Goal: Information Seeking & Learning: Learn about a topic

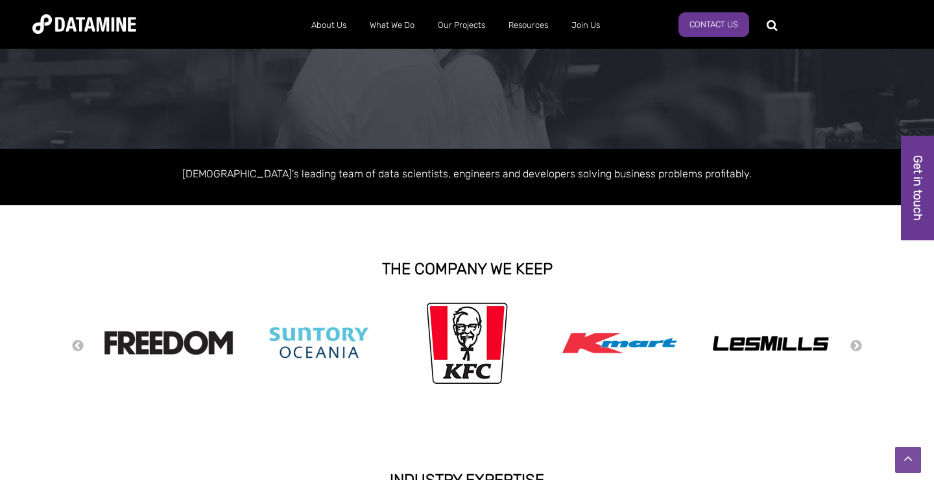
scroll to position [44, 0]
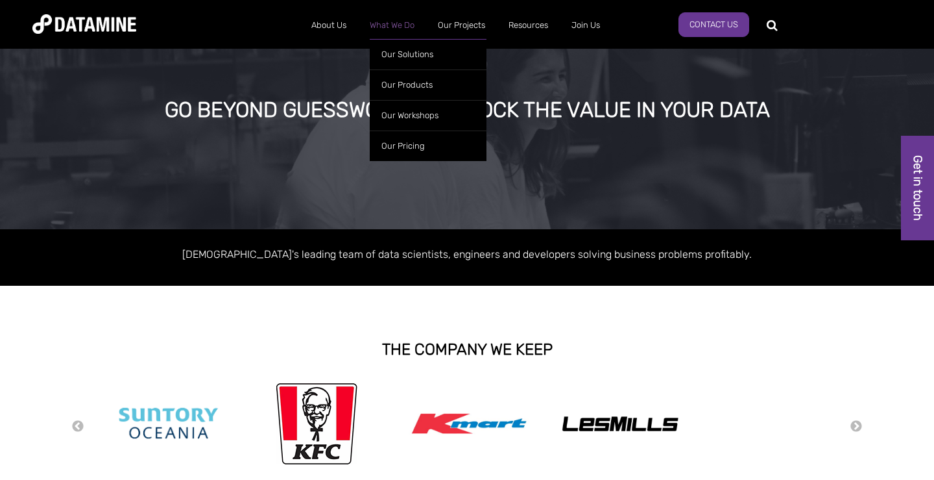
click at [382, 24] on link "What We Do" at bounding box center [392, 25] width 68 height 34
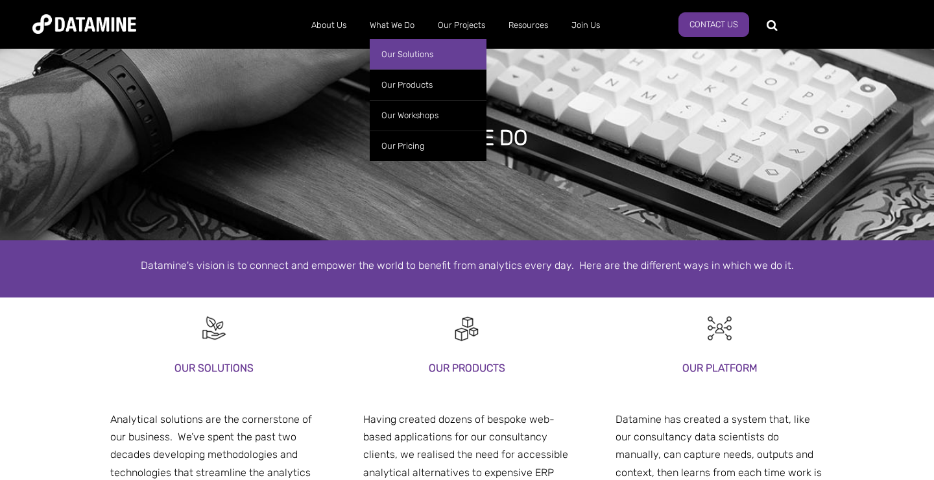
click at [391, 49] on link "Our Solutions" at bounding box center [428, 54] width 117 height 30
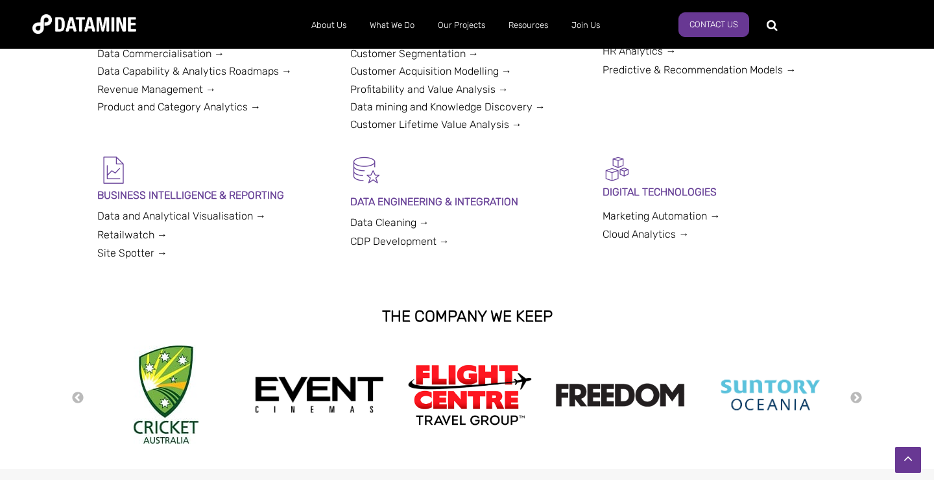
scroll to position [436, 0]
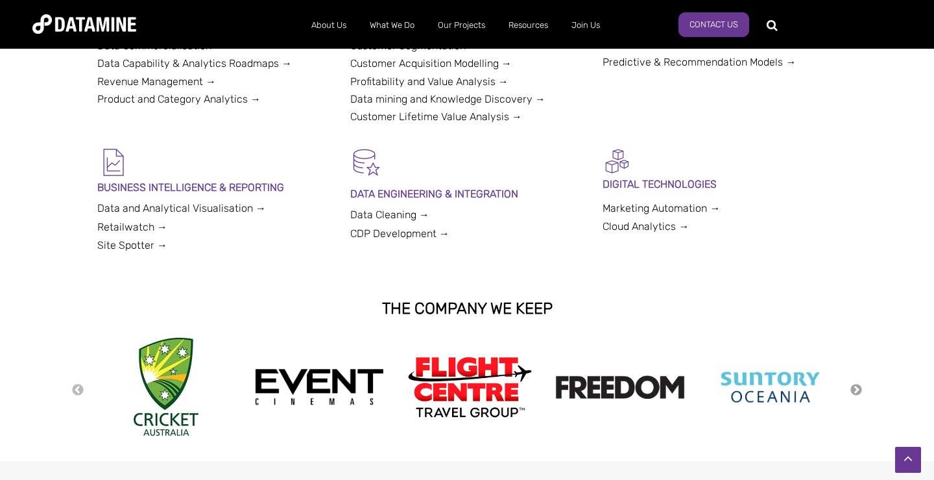
click at [854, 393] on button "Next" at bounding box center [856, 390] width 13 height 14
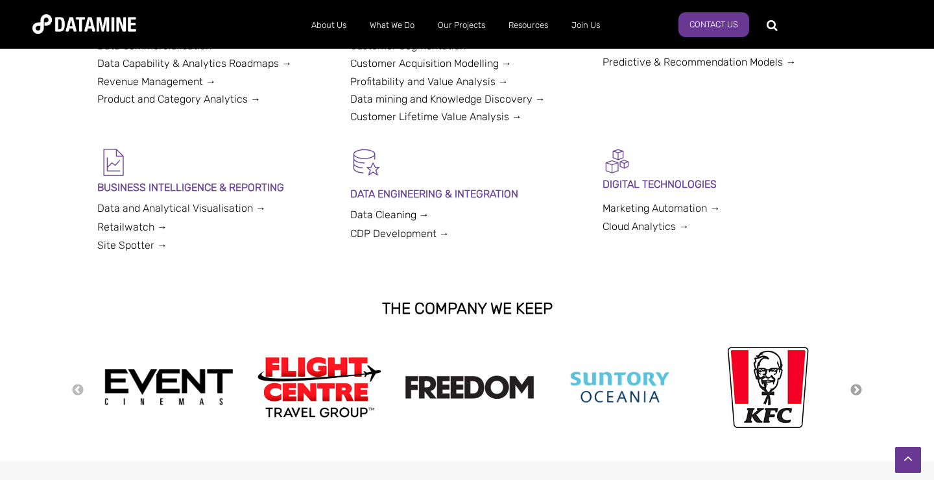
click at [855, 392] on button "Next" at bounding box center [856, 390] width 13 height 14
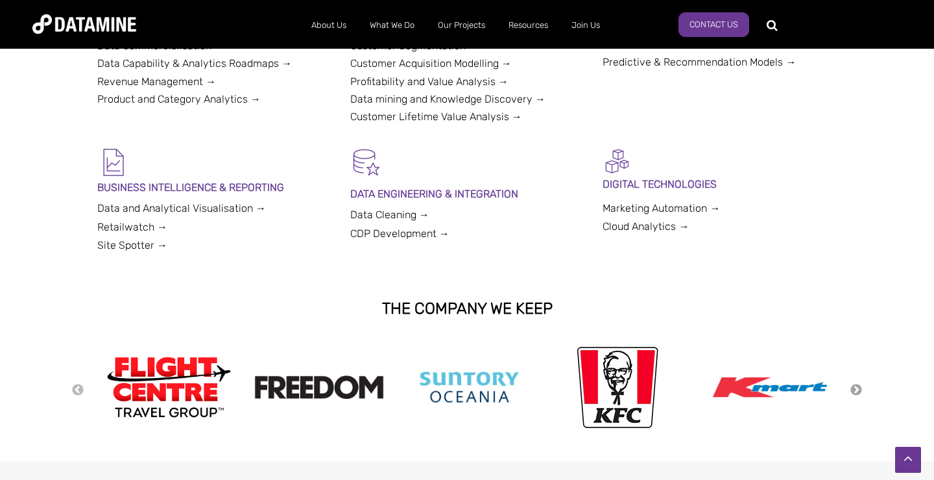
click at [855, 392] on button "Next" at bounding box center [856, 390] width 13 height 14
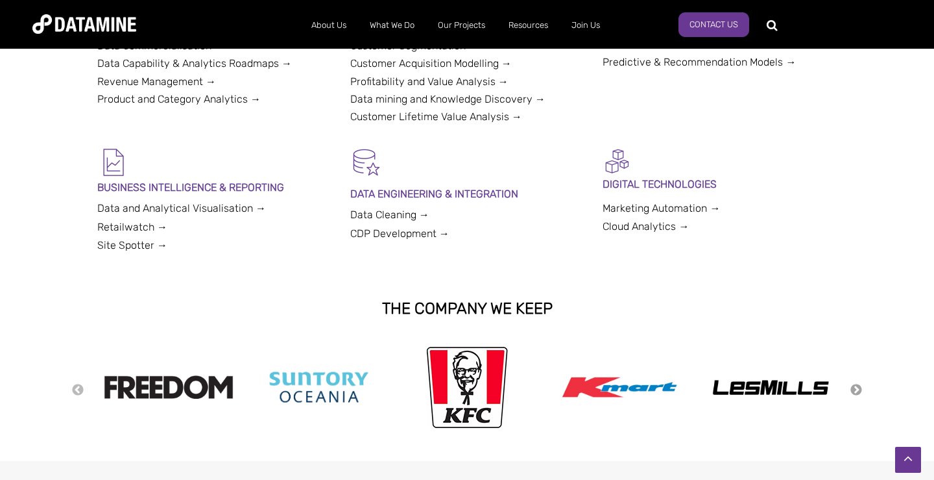
click at [855, 392] on button "Next" at bounding box center [856, 390] width 13 height 14
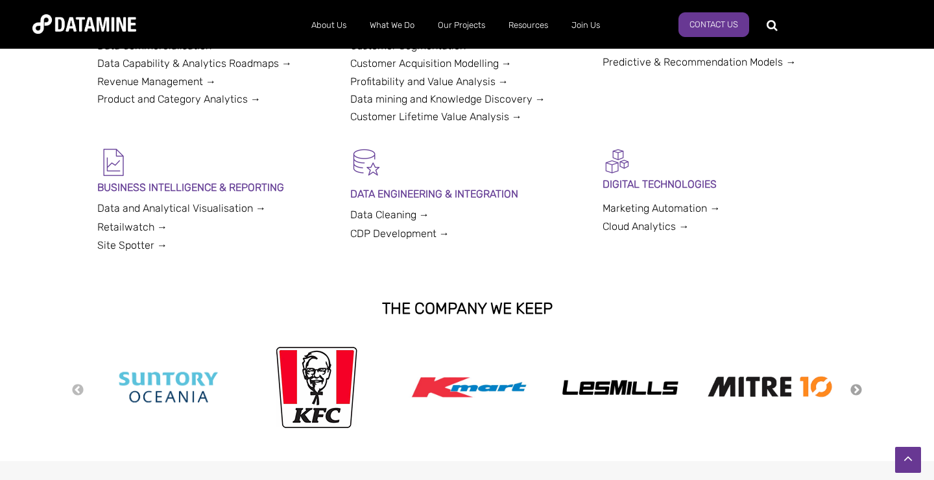
click at [855, 392] on button "Next" at bounding box center [856, 390] width 13 height 14
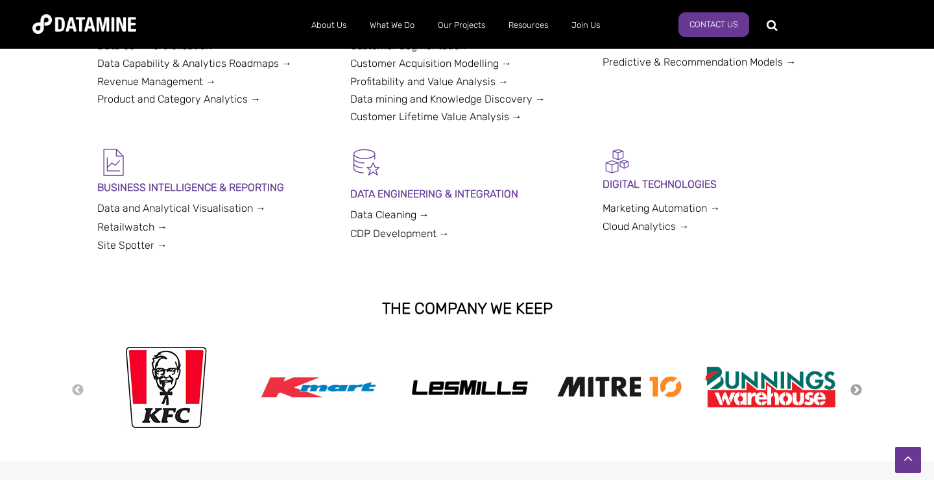
click at [857, 393] on button "Next" at bounding box center [856, 390] width 13 height 14
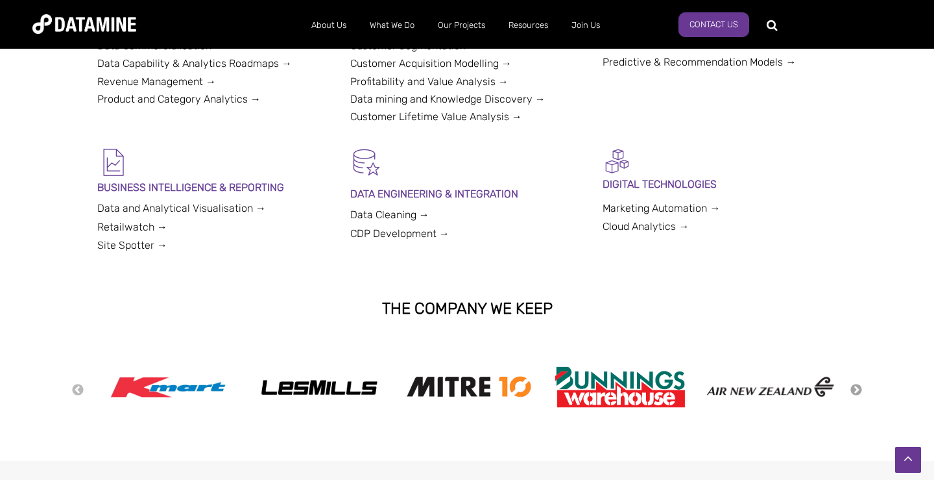
click at [857, 393] on button "Next" at bounding box center [856, 390] width 13 height 14
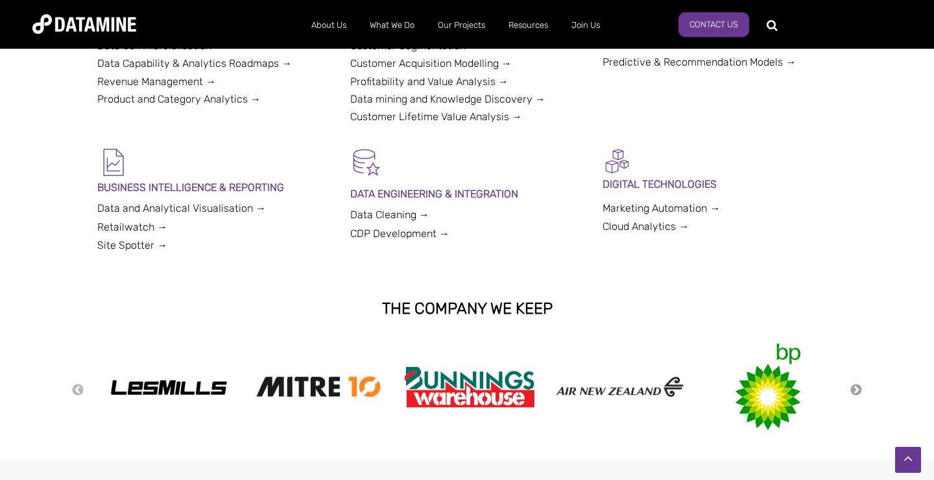
click at [857, 393] on button "Next" at bounding box center [856, 390] width 13 height 14
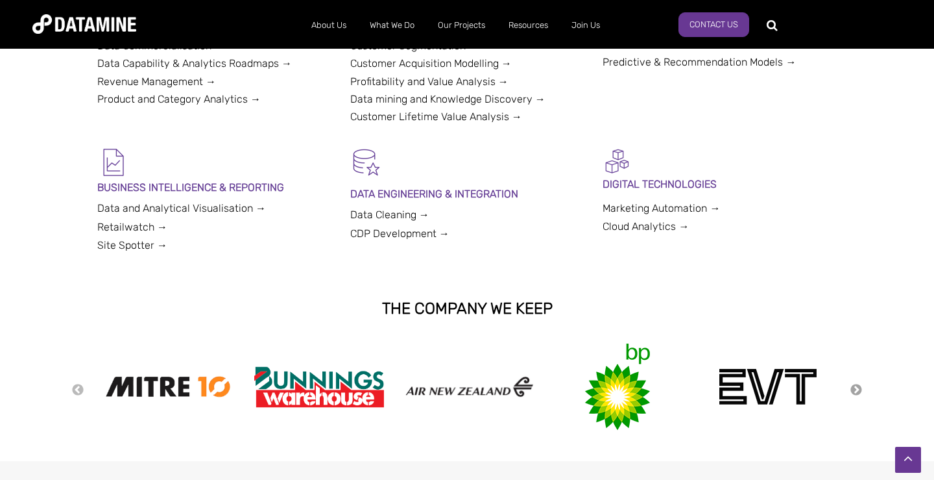
click at [857, 393] on button "Next" at bounding box center [856, 390] width 13 height 14
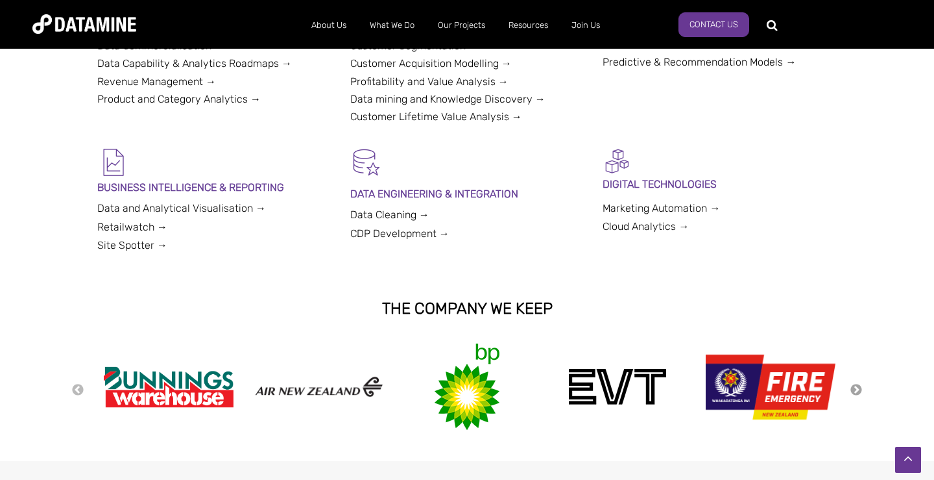
click at [857, 393] on button "Next" at bounding box center [856, 390] width 13 height 14
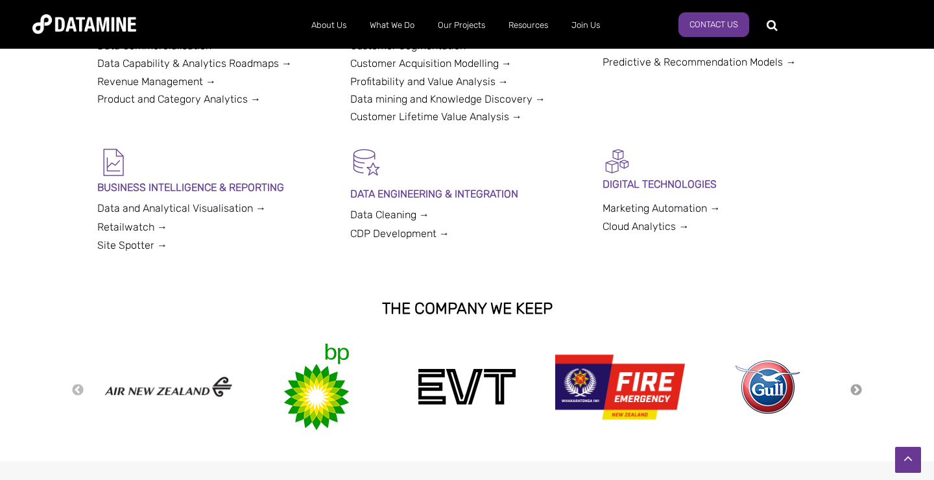
click at [857, 393] on button "Next" at bounding box center [856, 390] width 13 height 14
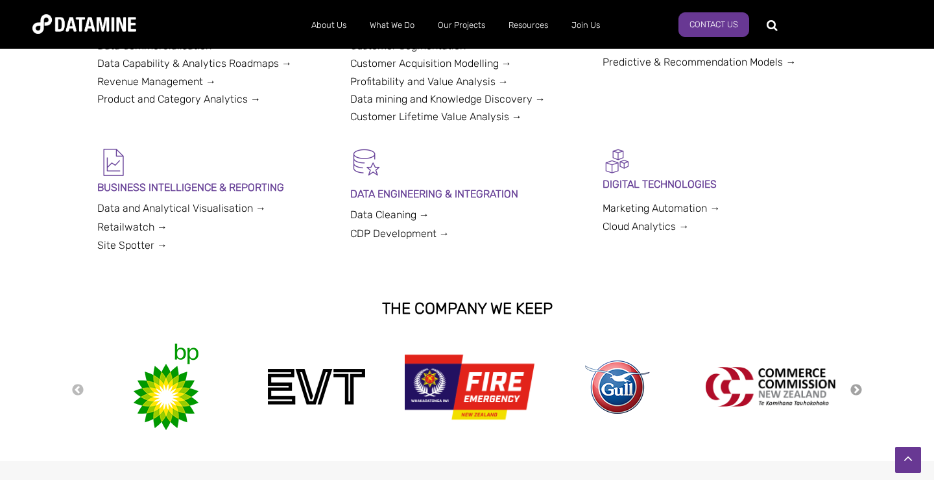
click at [857, 393] on button "Next" at bounding box center [856, 390] width 13 height 14
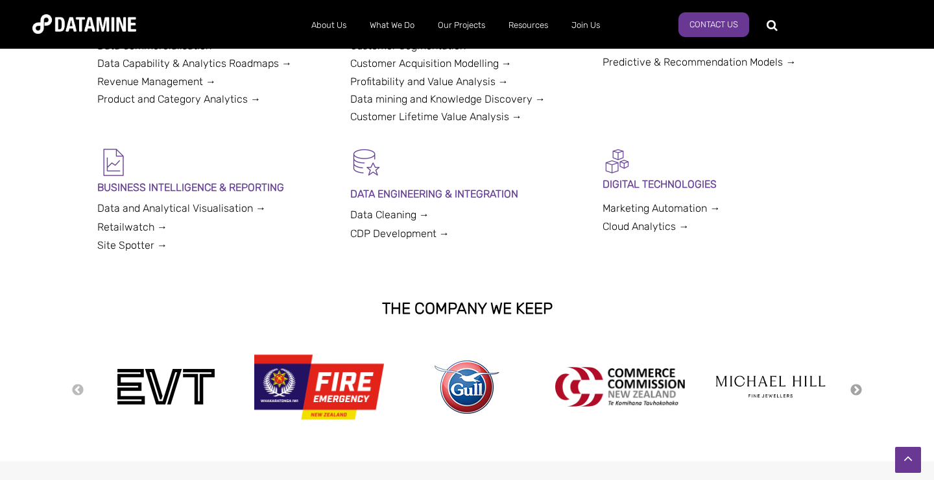
click at [857, 393] on button "Next" at bounding box center [856, 390] width 13 height 14
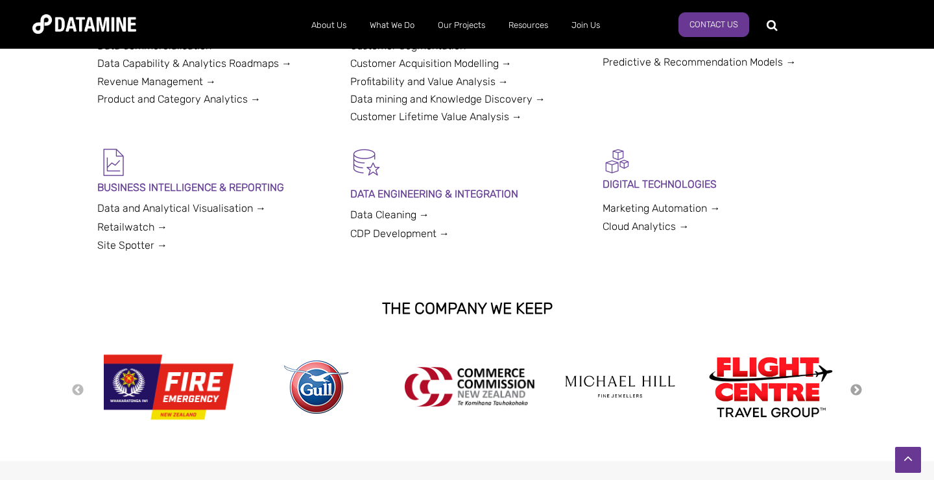
click at [857, 393] on button "Next" at bounding box center [856, 390] width 13 height 14
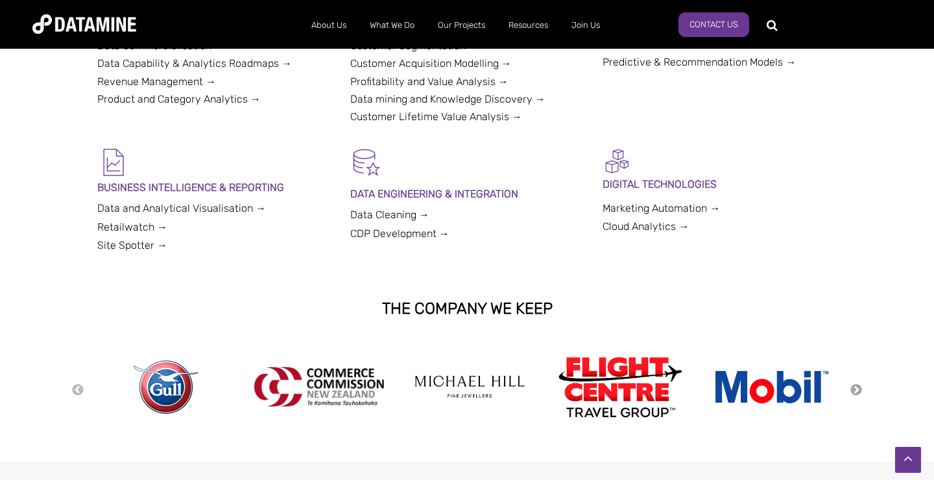
click at [857, 393] on button "Next" at bounding box center [856, 390] width 13 height 14
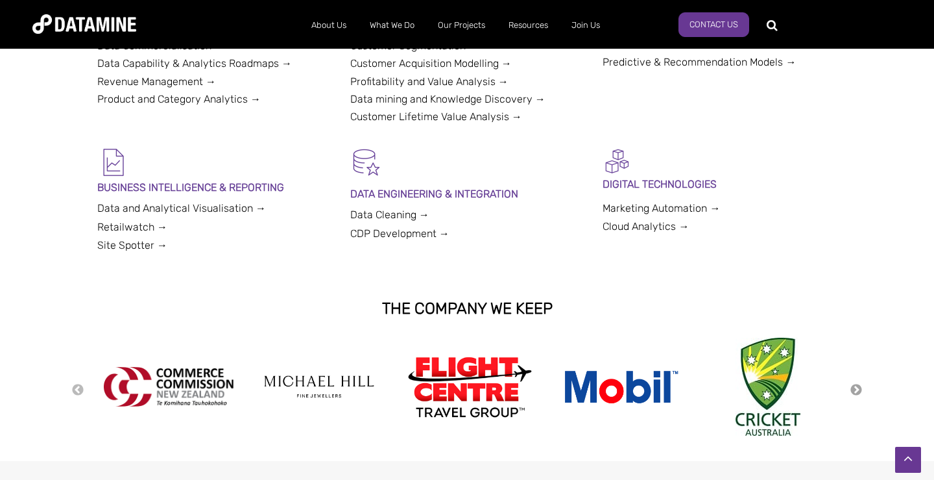
click at [857, 393] on button "Next" at bounding box center [856, 390] width 13 height 14
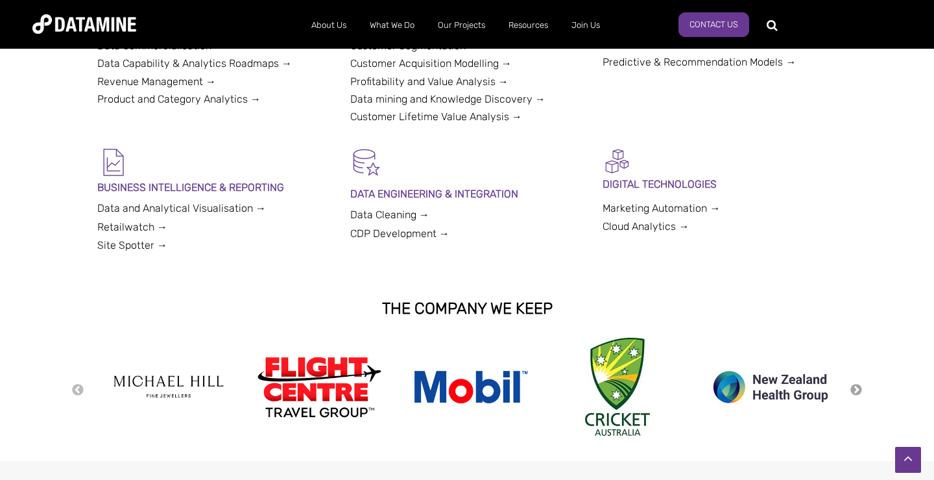
click at [857, 393] on button "Next" at bounding box center [856, 390] width 13 height 14
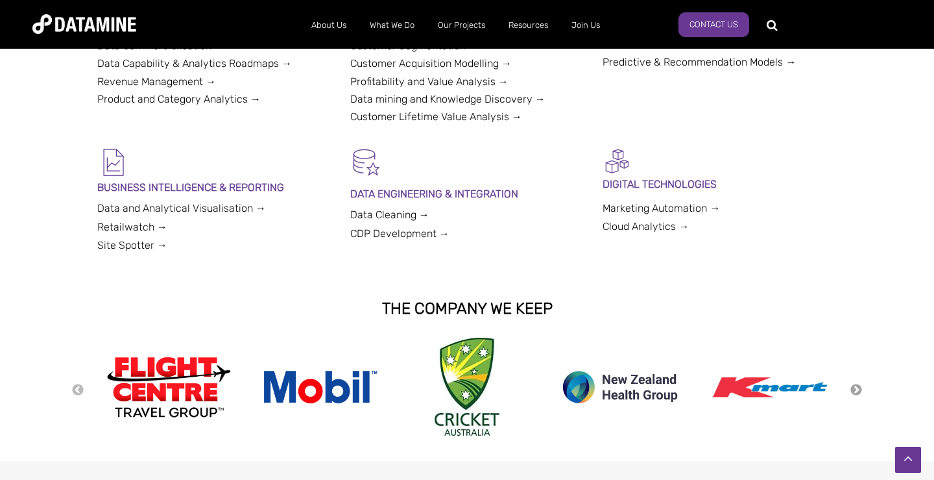
click at [857, 393] on button "Next" at bounding box center [856, 390] width 13 height 14
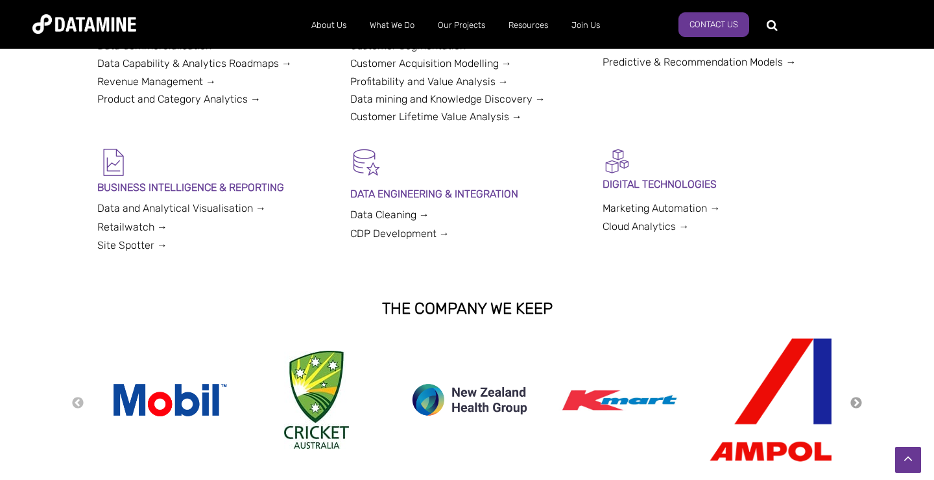
click at [857, 393] on div "Previous Next" at bounding box center [467, 401] width 792 height 129
click at [862, 401] on button "Next" at bounding box center [856, 403] width 13 height 14
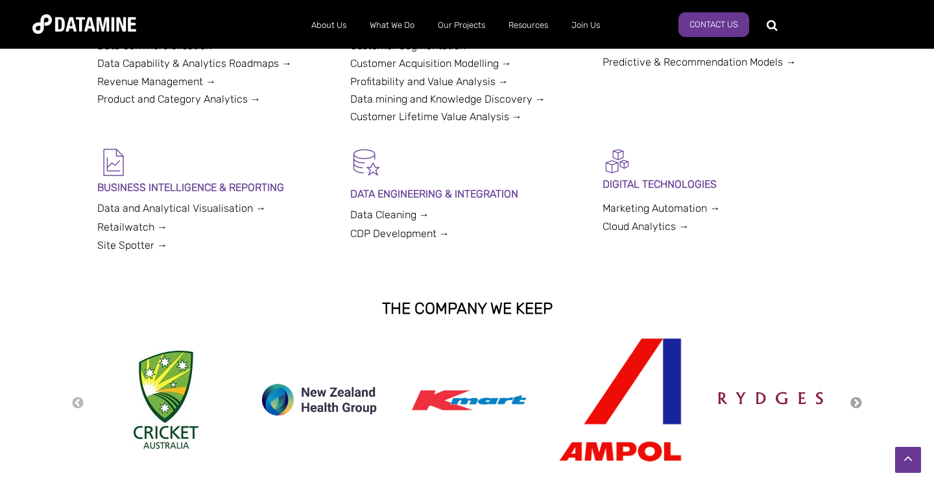
click at [862, 401] on button "Next" at bounding box center [856, 403] width 13 height 14
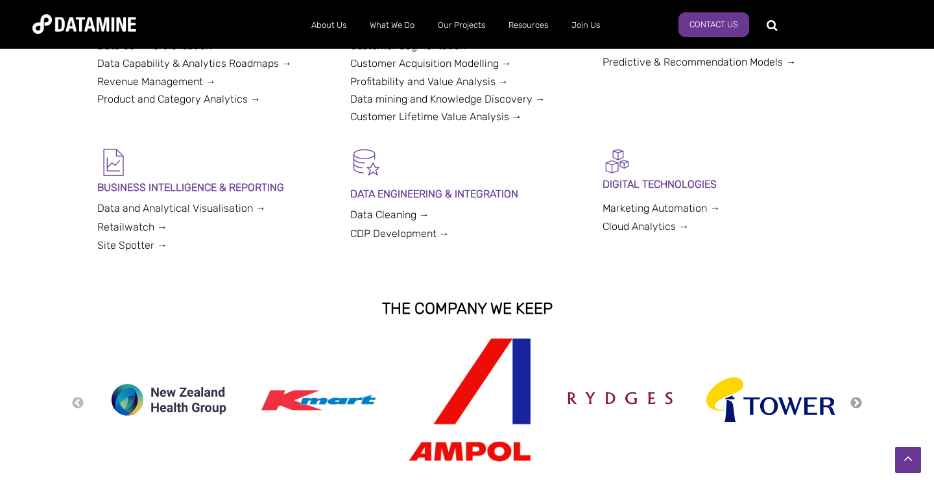
click at [862, 401] on button "Next" at bounding box center [856, 403] width 13 height 14
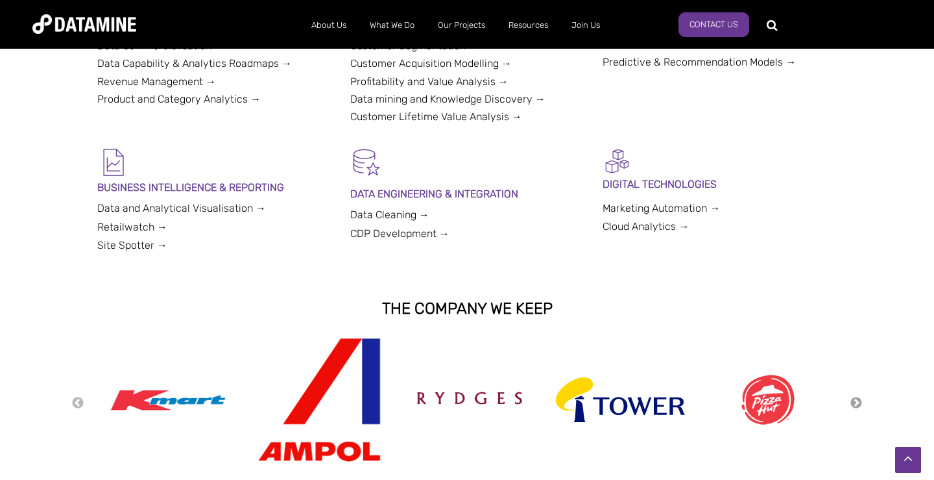
click at [862, 401] on button "Next" at bounding box center [856, 403] width 13 height 14
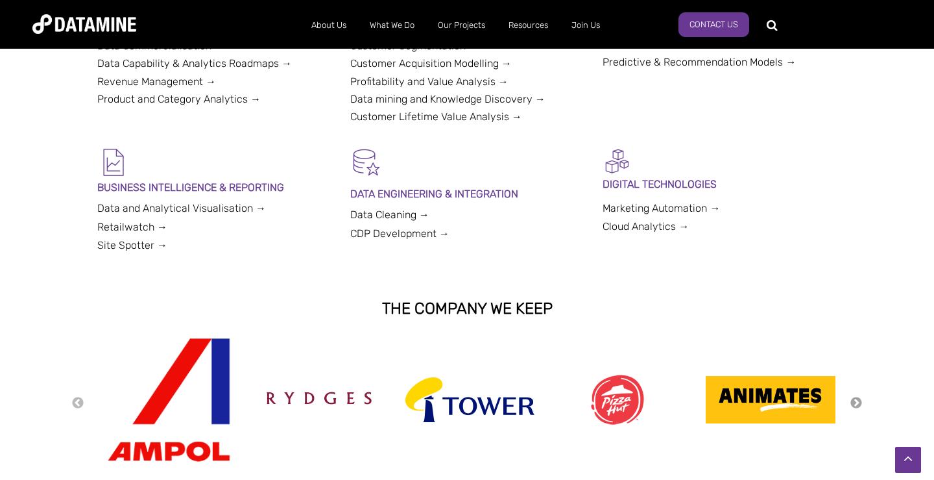
click at [862, 401] on button "Next" at bounding box center [856, 403] width 13 height 14
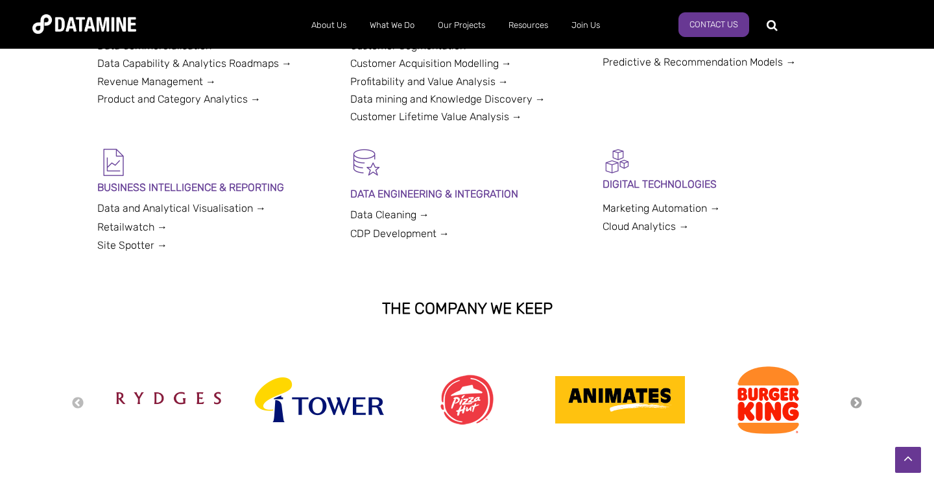
click at [860, 401] on button "Next" at bounding box center [856, 403] width 13 height 14
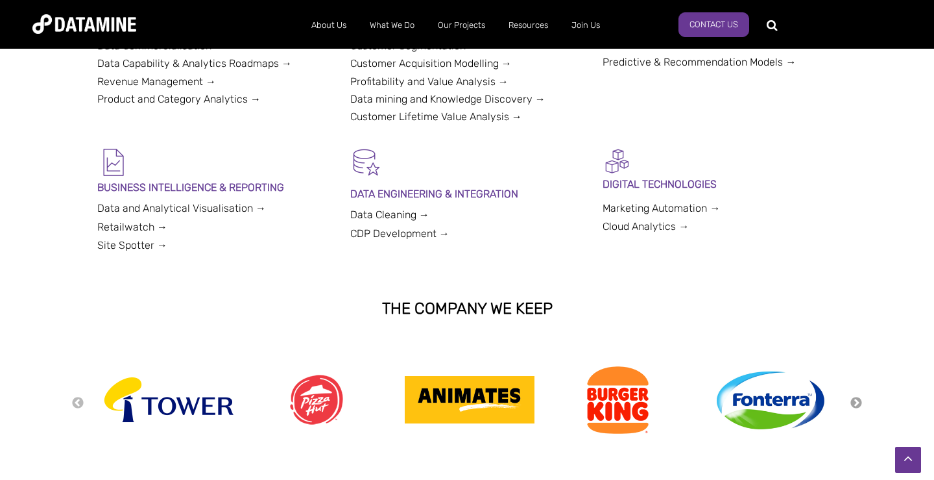
click at [860, 401] on button "Next" at bounding box center [856, 403] width 13 height 14
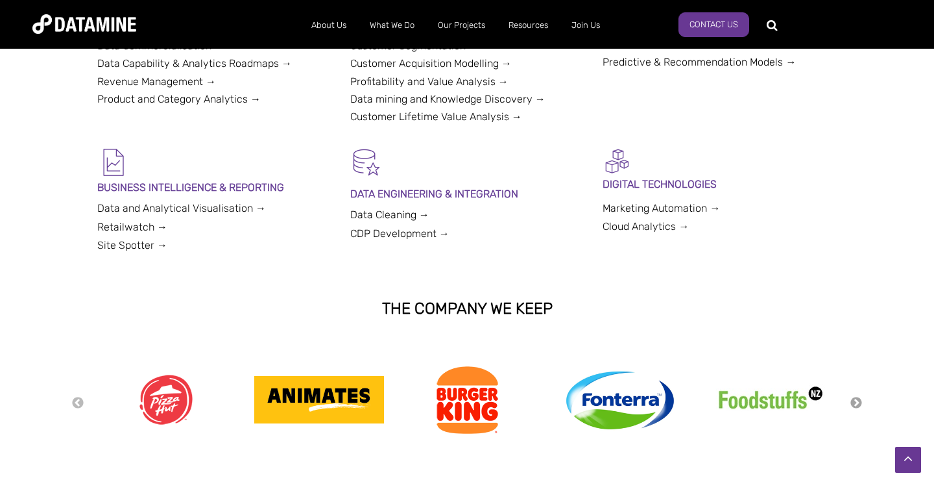
click at [860, 401] on button "Next" at bounding box center [856, 403] width 13 height 14
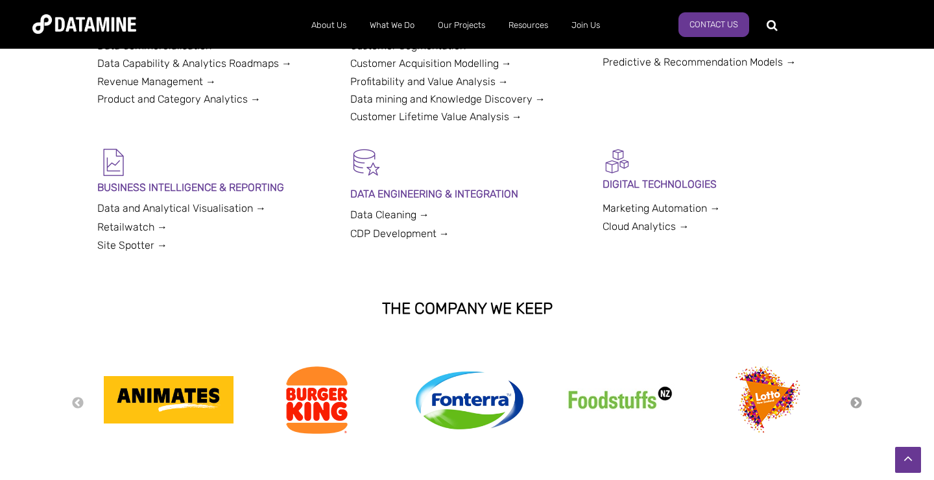
click at [860, 401] on button "Next" at bounding box center [856, 403] width 13 height 14
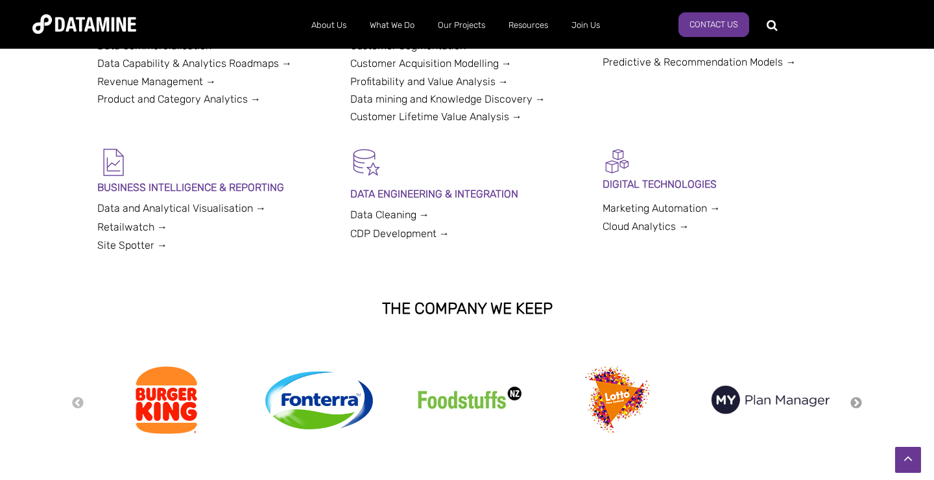
click at [860, 401] on button "Next" at bounding box center [856, 403] width 13 height 14
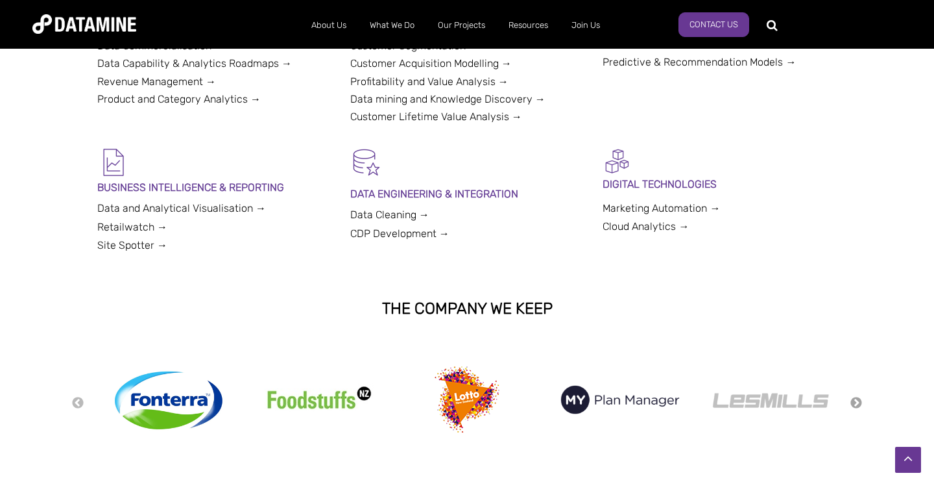
click at [860, 401] on button "Next" at bounding box center [856, 403] width 13 height 14
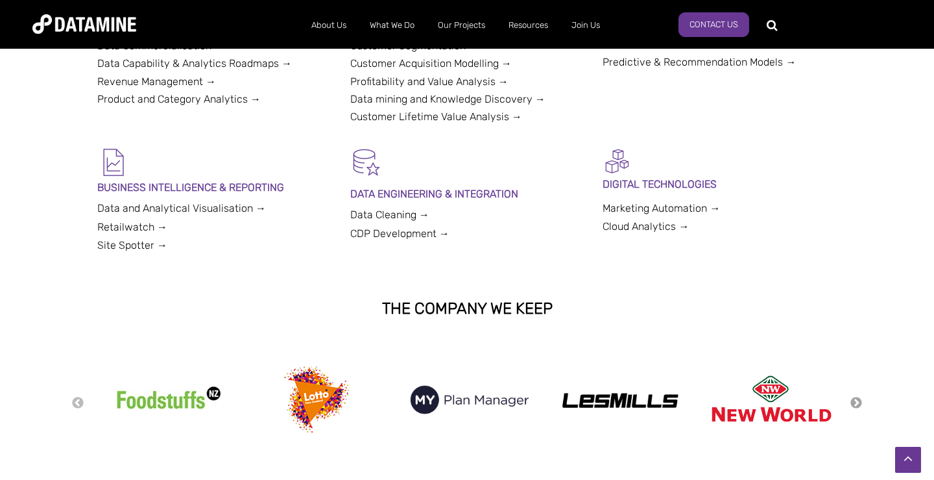
click at [860, 401] on button "Next" at bounding box center [856, 403] width 13 height 14
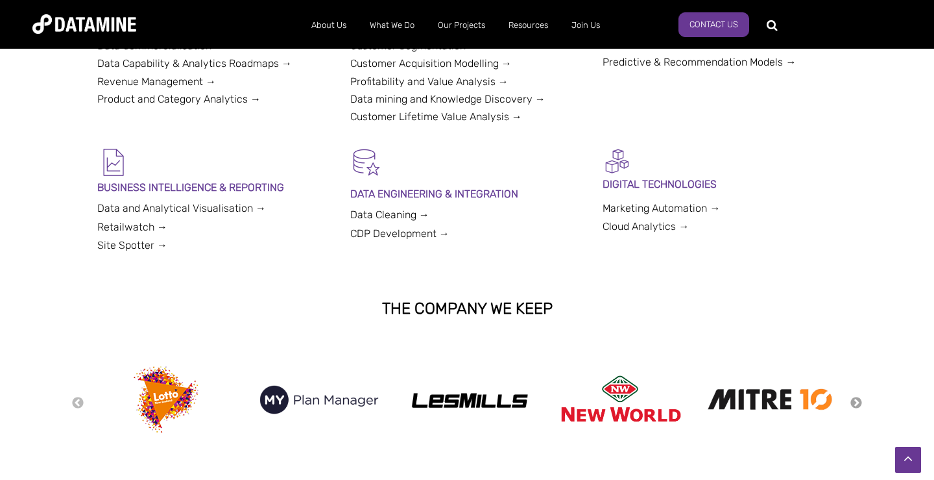
click at [860, 401] on button "Next" at bounding box center [856, 403] width 13 height 14
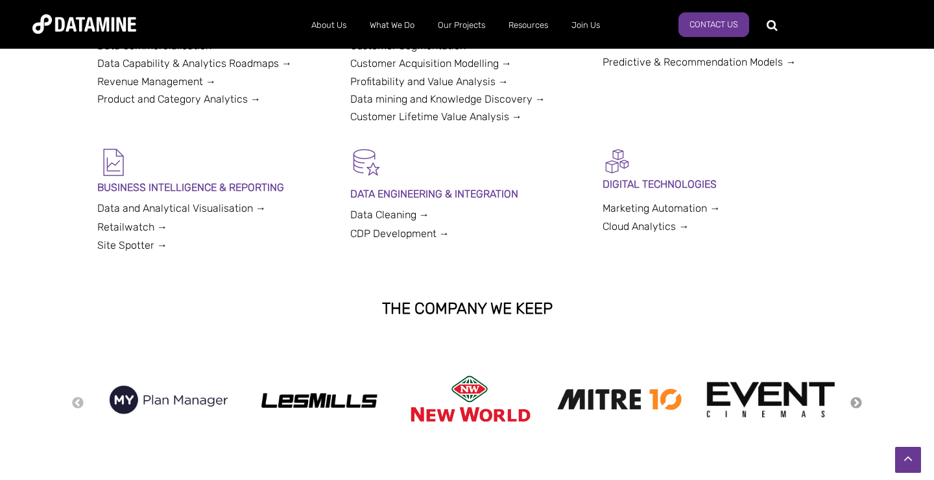
click at [860, 401] on button "Next" at bounding box center [856, 403] width 13 height 14
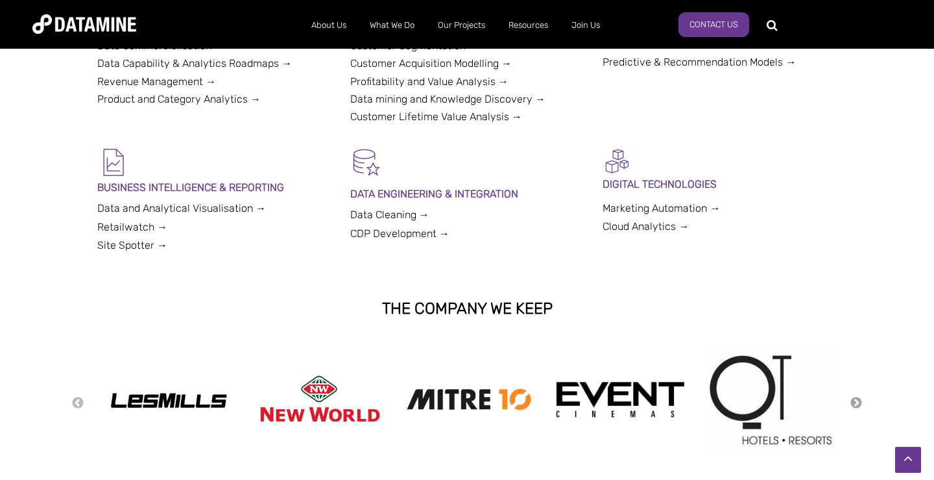
click at [860, 401] on button "Next" at bounding box center [856, 403] width 13 height 14
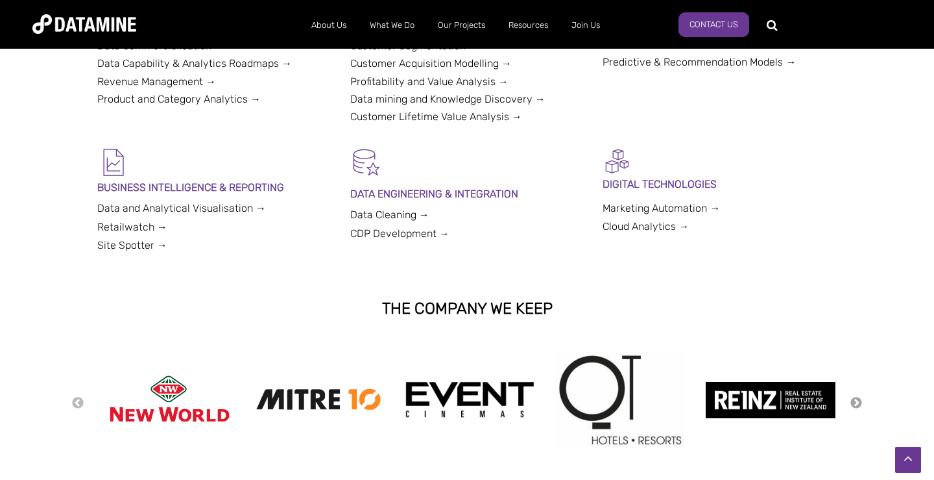
click at [860, 401] on button "Next" at bounding box center [856, 403] width 13 height 14
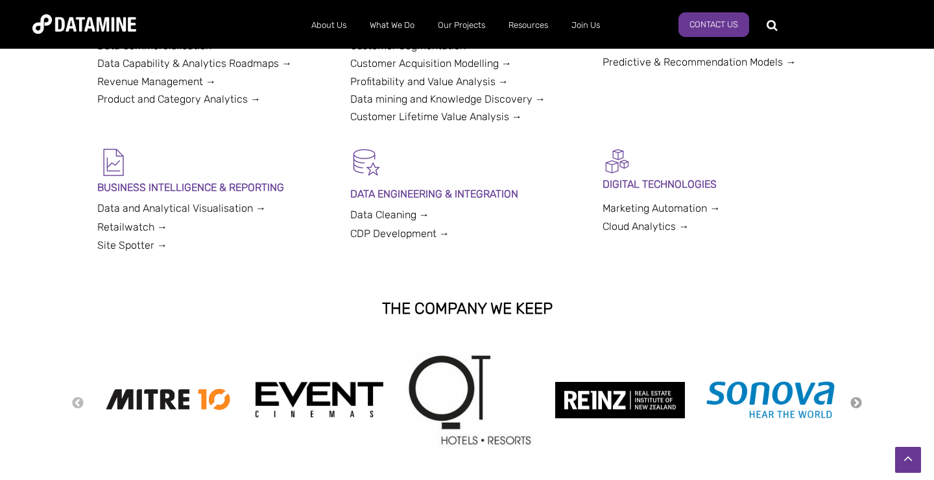
click at [861, 401] on button "Next" at bounding box center [856, 403] width 13 height 14
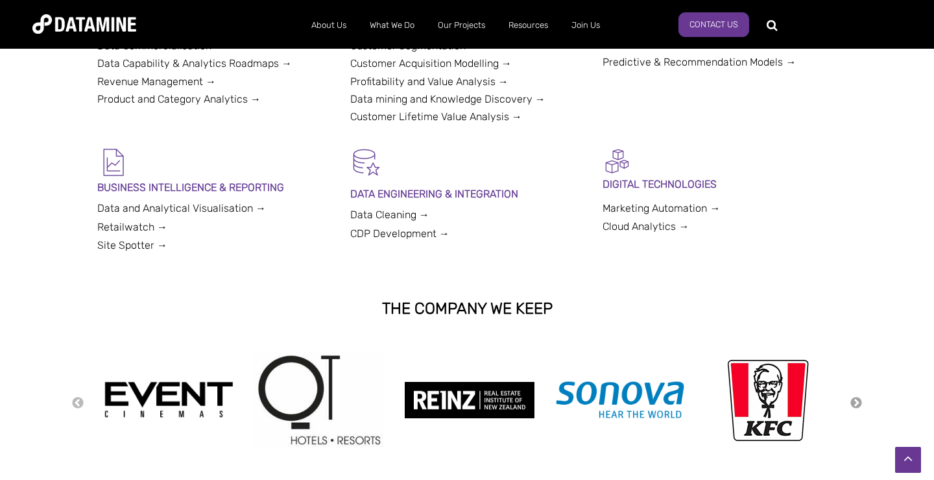
click at [861, 401] on button "Next" at bounding box center [856, 403] width 13 height 14
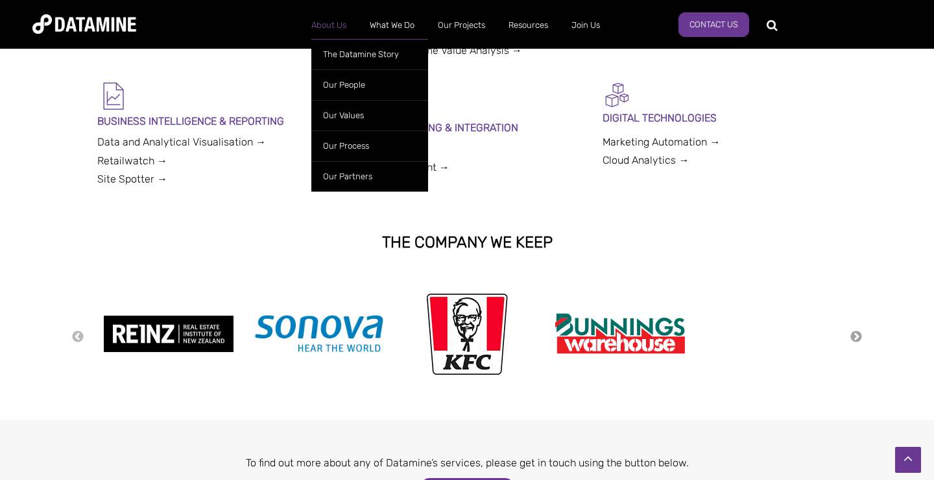
scroll to position [429, 0]
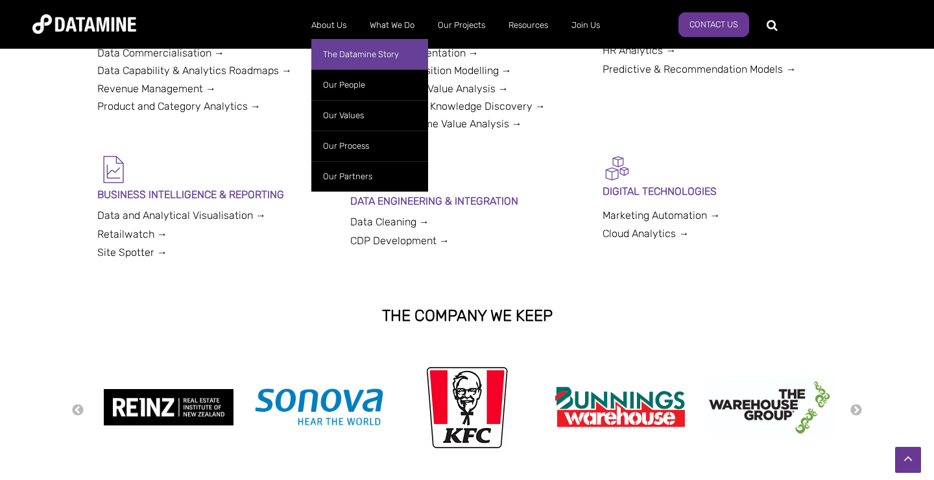
click at [345, 51] on link "The Datamine Story" at bounding box center [369, 54] width 117 height 30
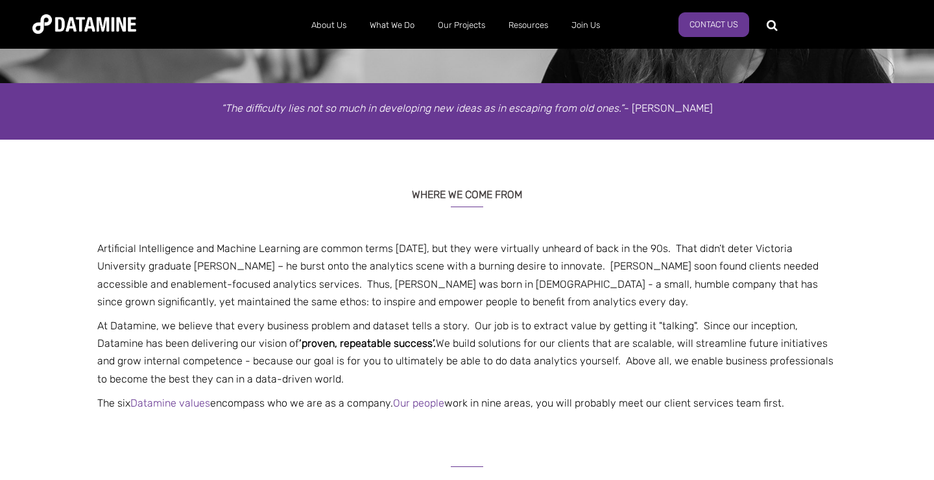
scroll to position [178, 0]
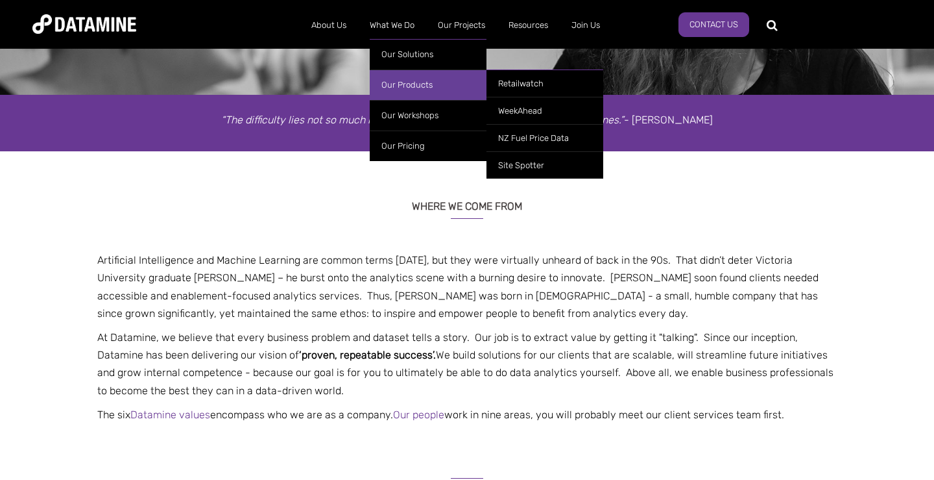
click at [411, 73] on link "Our Products" at bounding box center [428, 84] width 117 height 30
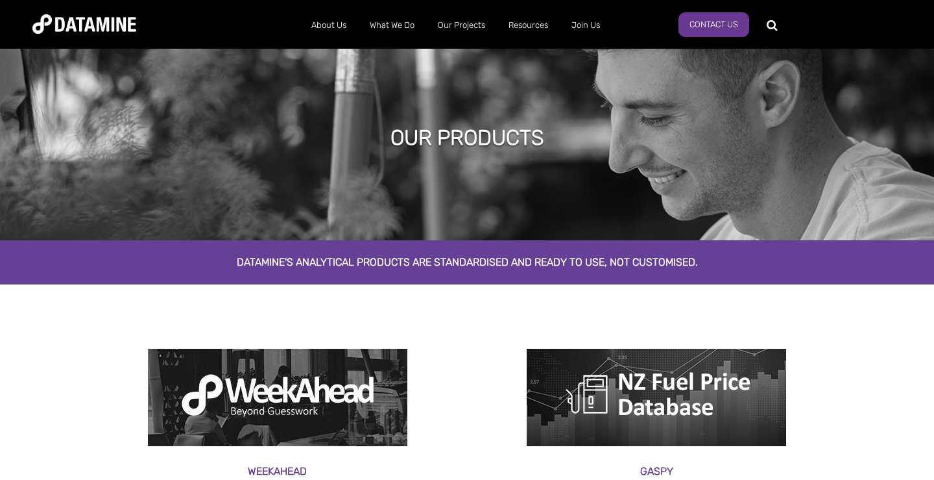
click at [411, 73] on div "our products" at bounding box center [467, 142] width 934 height 195
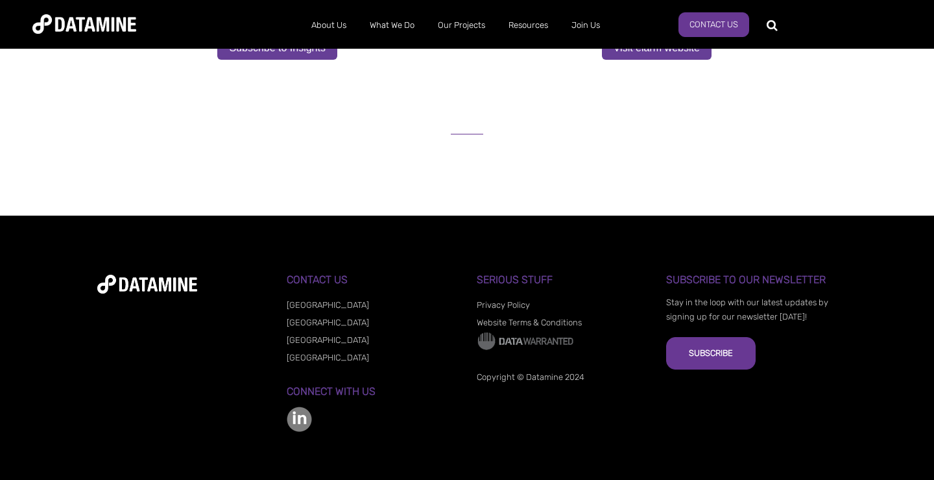
scroll to position [967, 0]
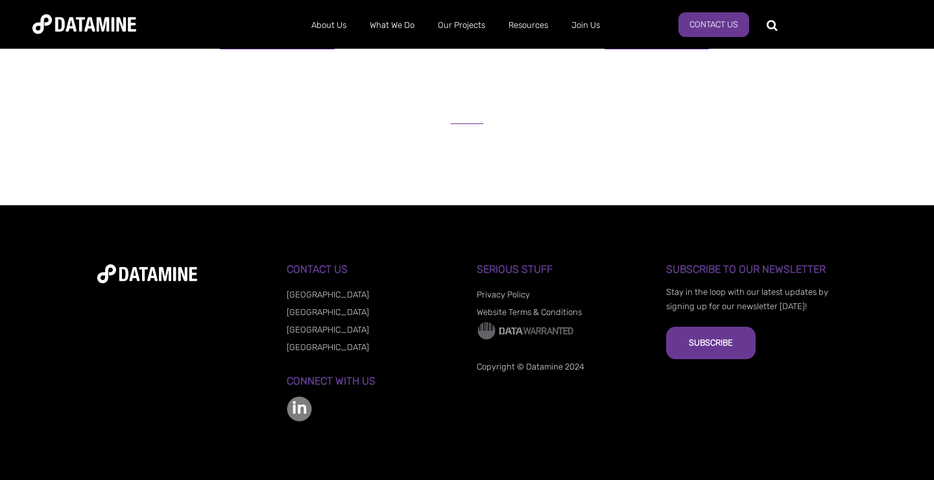
click at [310, 336] on li "[GEOGRAPHIC_DATA]" at bounding box center [372, 329] width 171 height 18
click at [311, 332] on link "[GEOGRAPHIC_DATA]" at bounding box center [328, 329] width 82 height 10
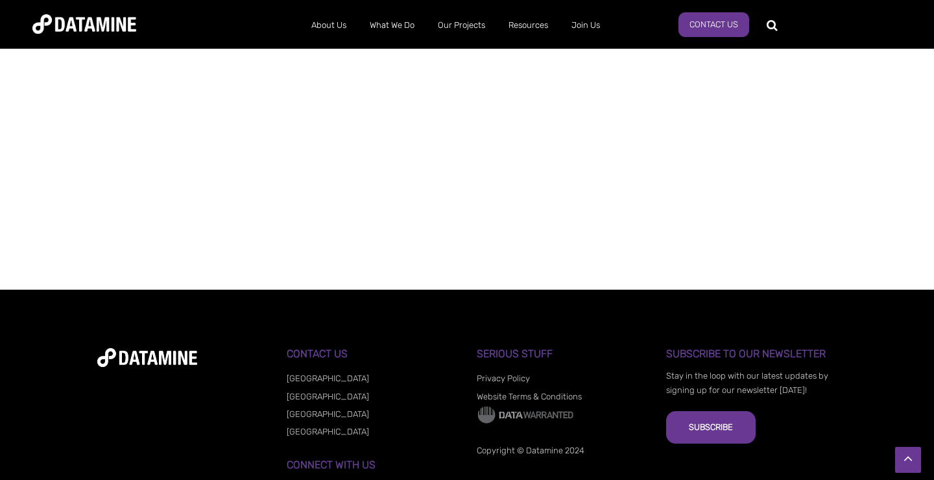
scroll to position [1070, 0]
